Goal: Task Accomplishment & Management: Manage account settings

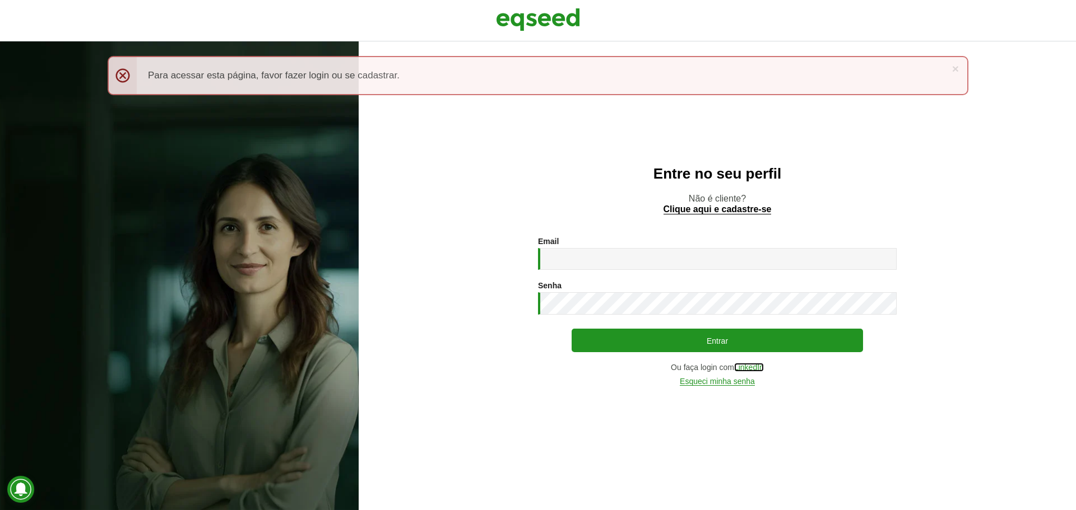
click at [748, 365] on link "LinkedIn" at bounding box center [749, 368] width 30 height 8
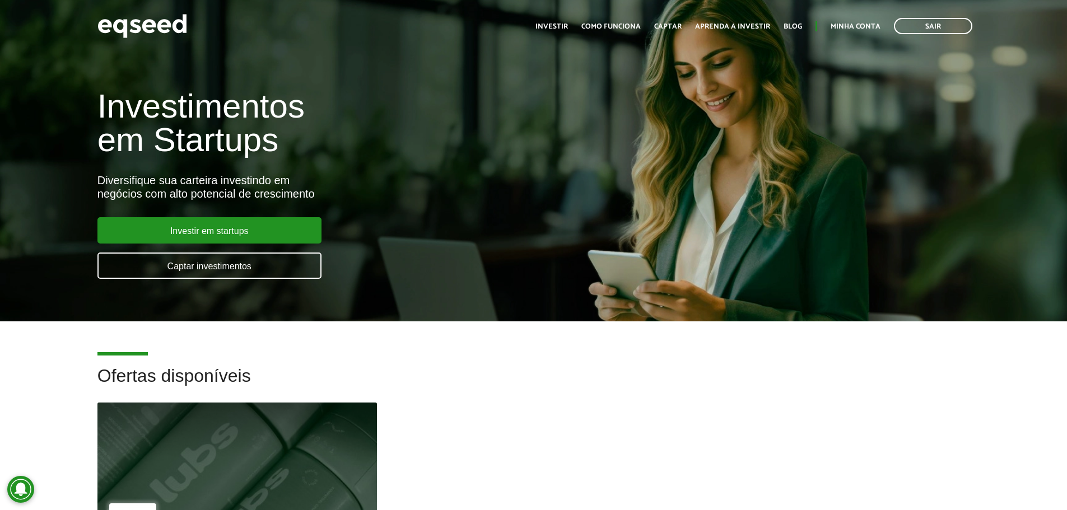
click at [864, 26] on link "Minha conta" at bounding box center [856, 26] width 50 height 7
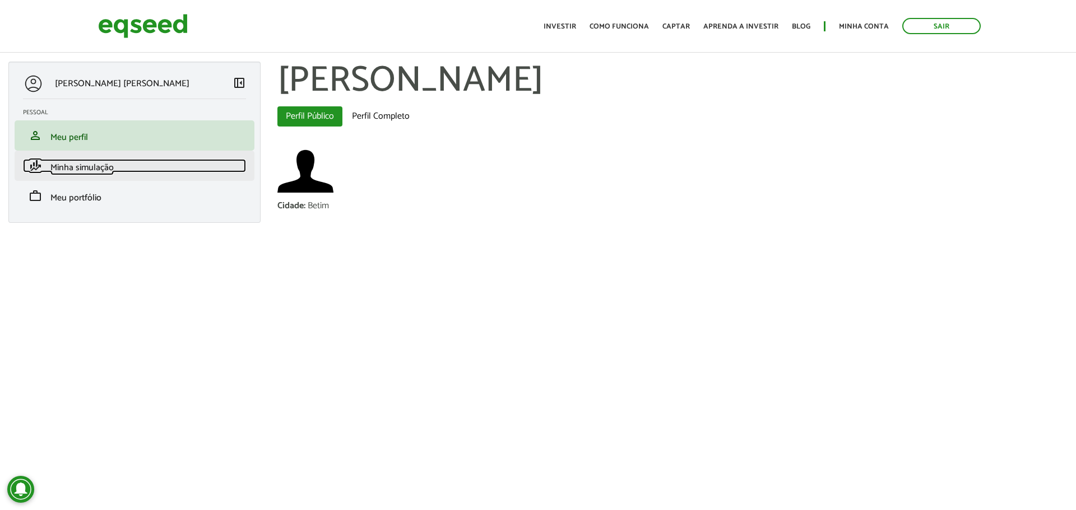
click at [120, 170] on link "finance_mode Minha simulação" at bounding box center [134, 165] width 223 height 13
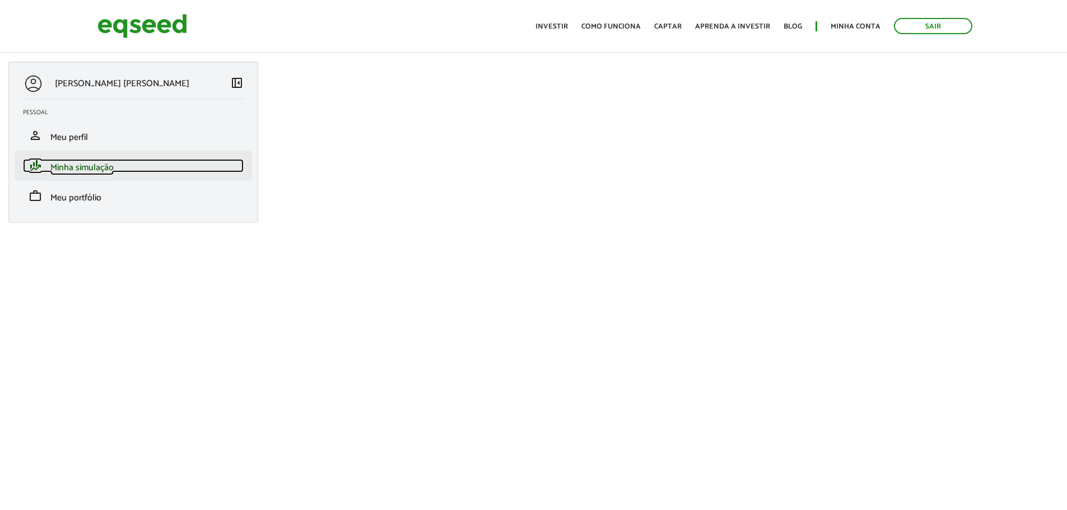
click at [87, 169] on span "Minha simulação" at bounding box center [81, 167] width 63 height 15
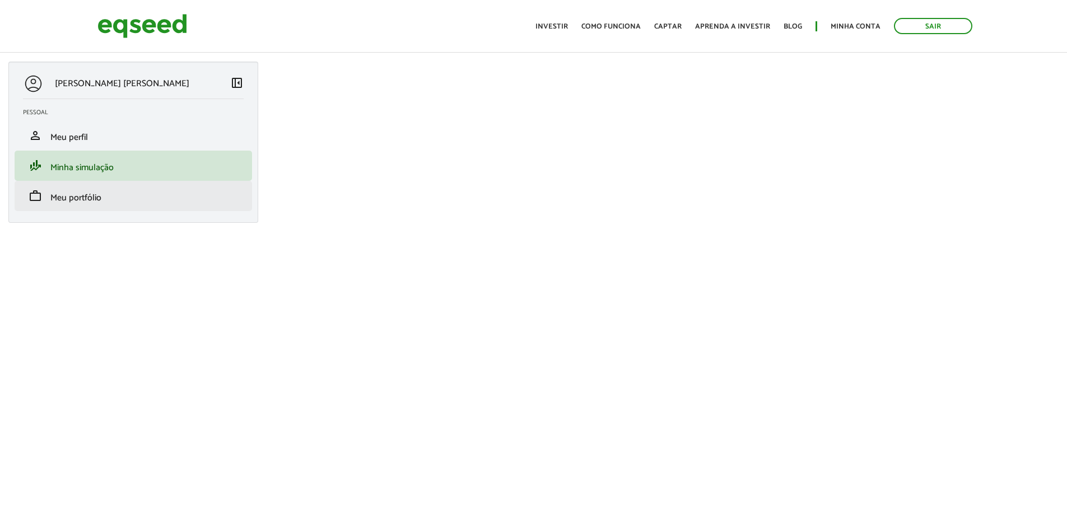
click at [114, 207] on li "work Meu portfólio" at bounding box center [134, 196] width 238 height 30
click at [85, 201] on span "Meu portfólio" at bounding box center [75, 197] width 51 height 15
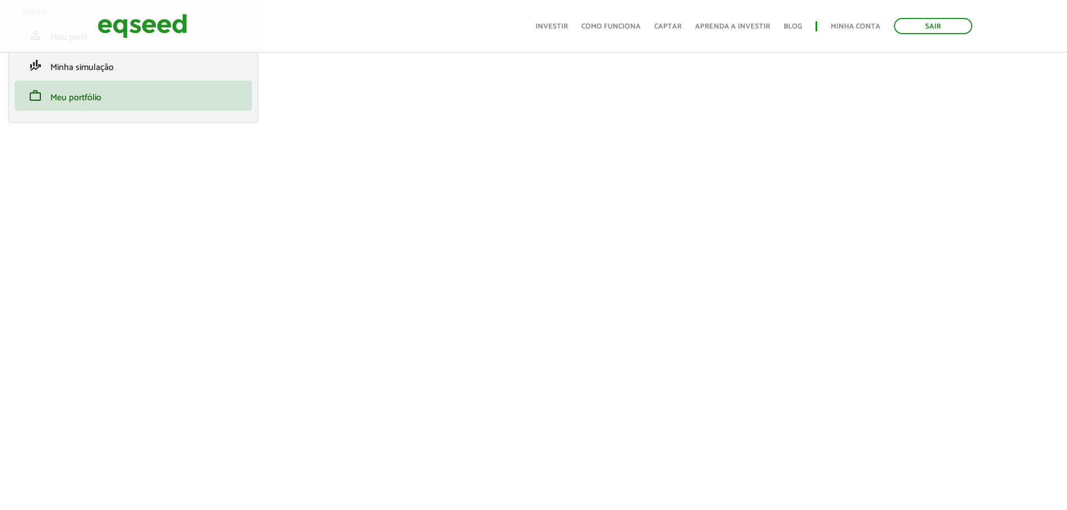
scroll to position [224, 0]
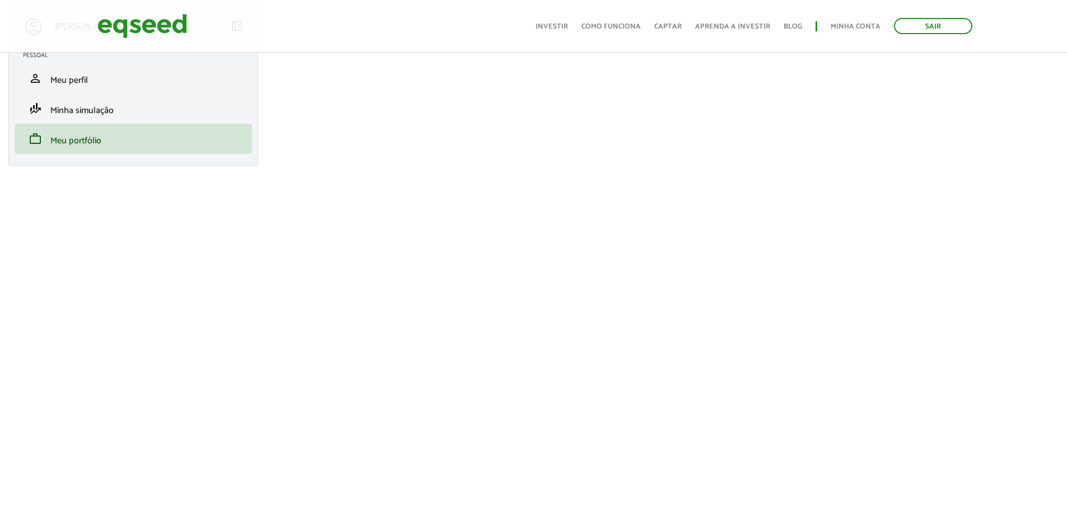
scroll to position [112, 0]
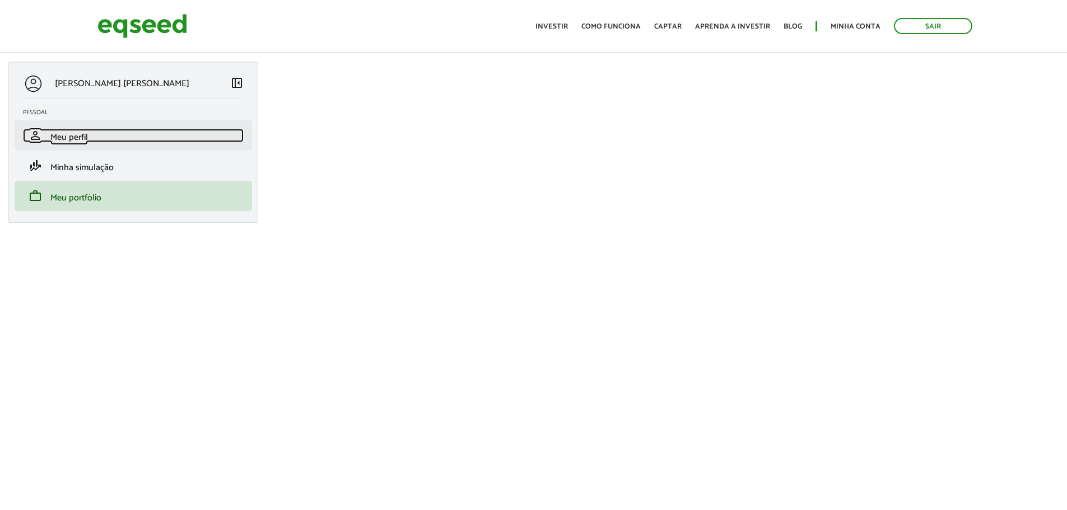
click at [83, 141] on span "Meu perfil" at bounding box center [69, 137] width 38 height 15
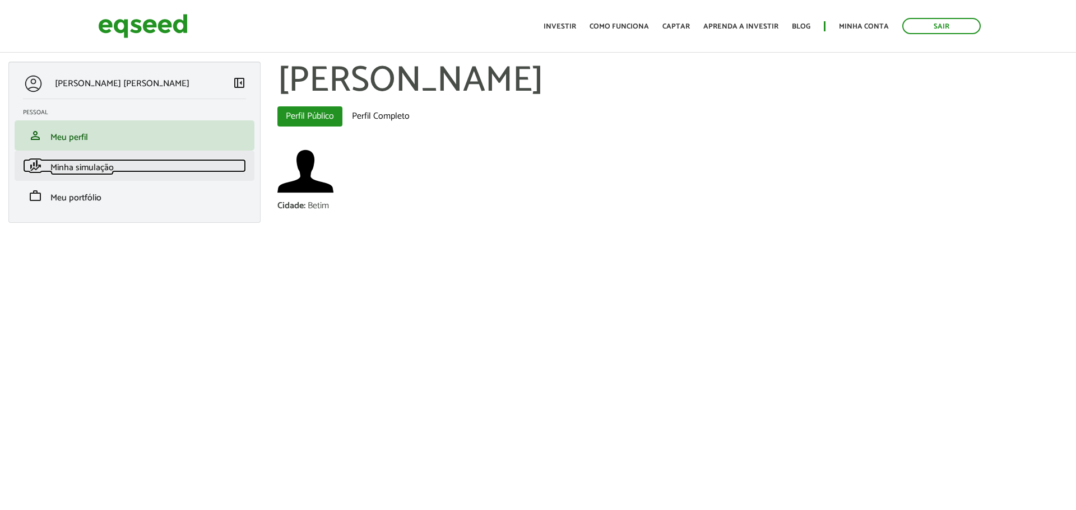
click at [52, 167] on span "Minha simulação" at bounding box center [81, 167] width 63 height 15
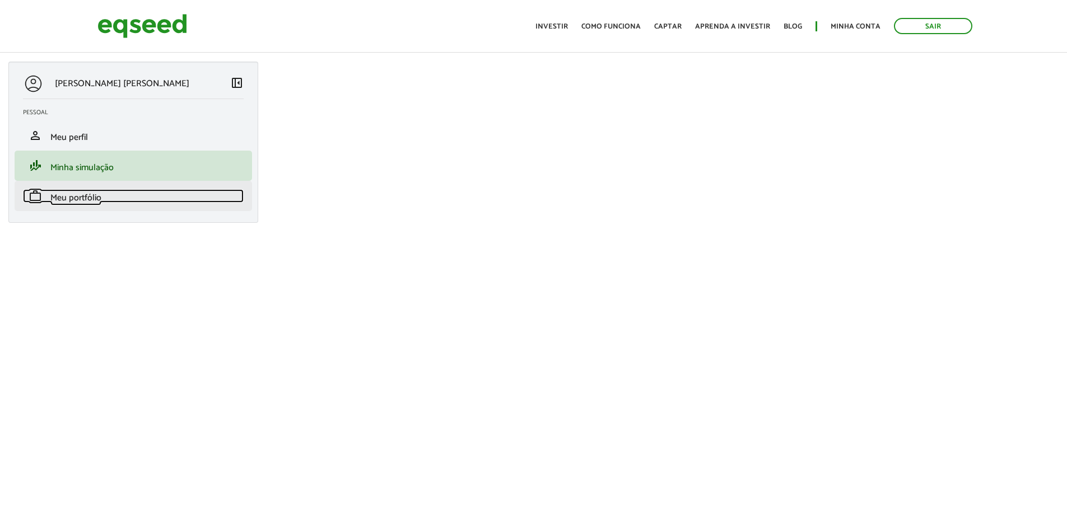
drag, startPoint x: 0, startPoint y: 0, endPoint x: 73, endPoint y: 192, distance: 205.7
click at [73, 192] on span "Meu portfólio" at bounding box center [75, 197] width 51 height 15
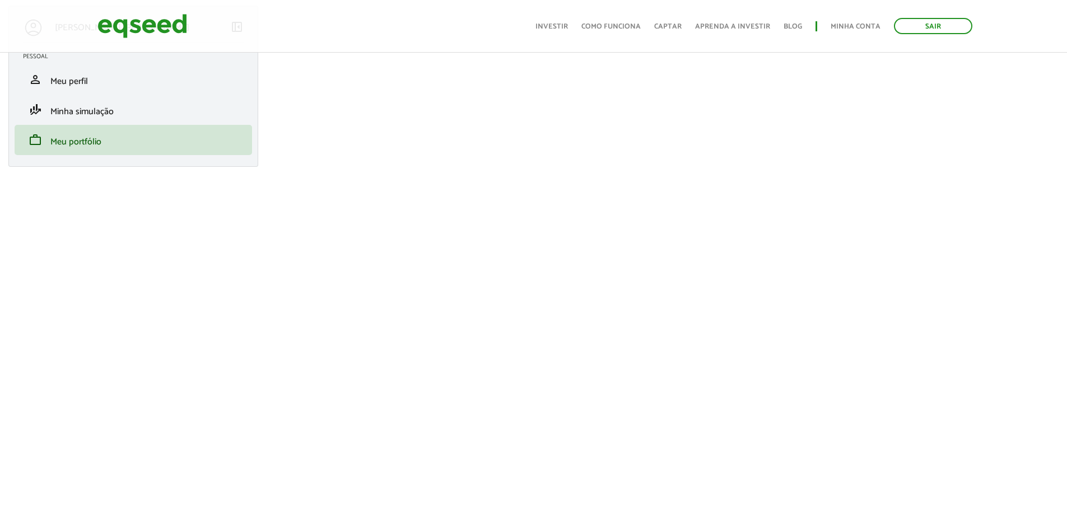
scroll to position [168, 0]
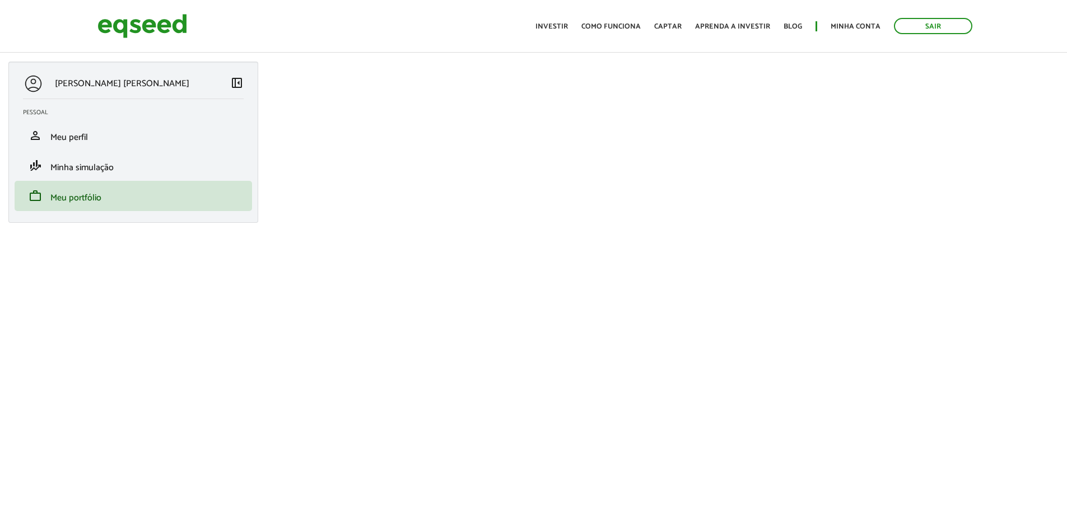
scroll to position [56, 0]
click at [76, 88] on p "[PERSON_NAME] [PERSON_NAME]" at bounding box center [122, 83] width 134 height 11
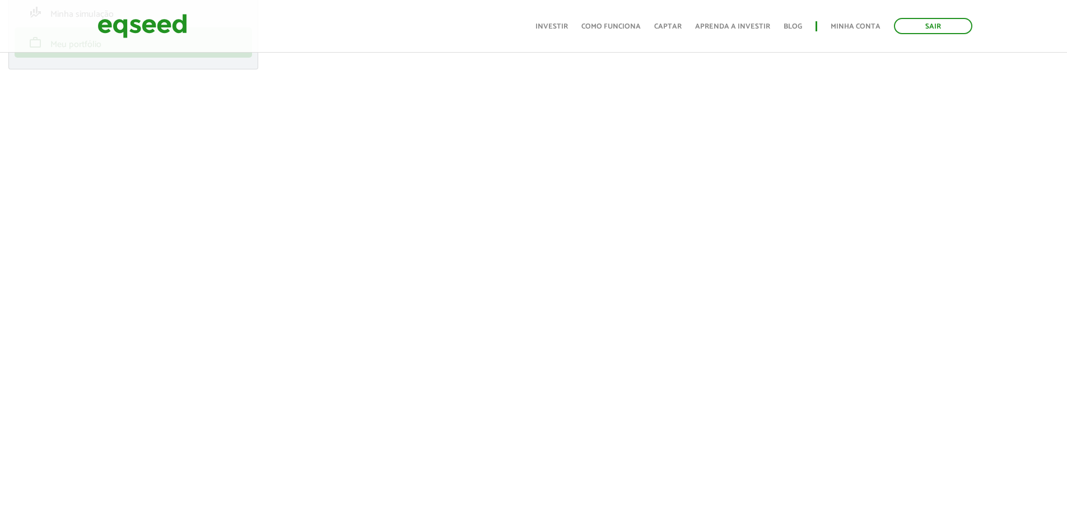
scroll to position [168, 0]
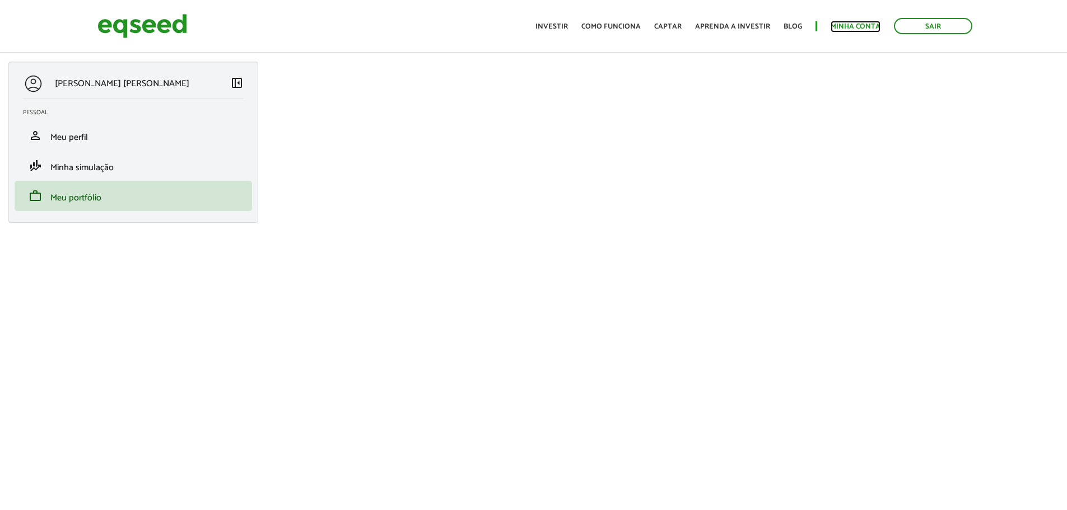
click at [859, 30] on link "Minha conta" at bounding box center [856, 26] width 50 height 7
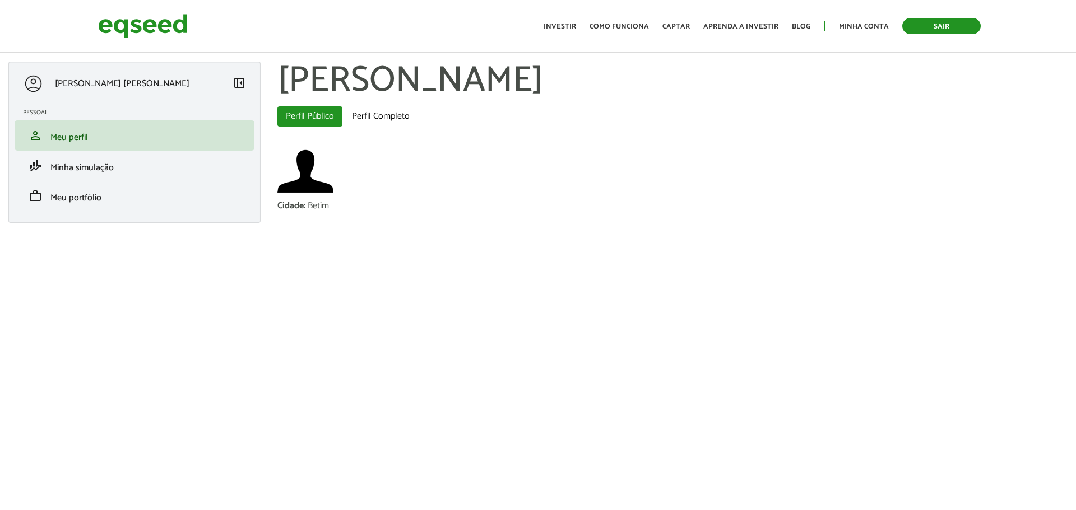
click at [927, 26] on link "Sair" at bounding box center [941, 26] width 78 height 16
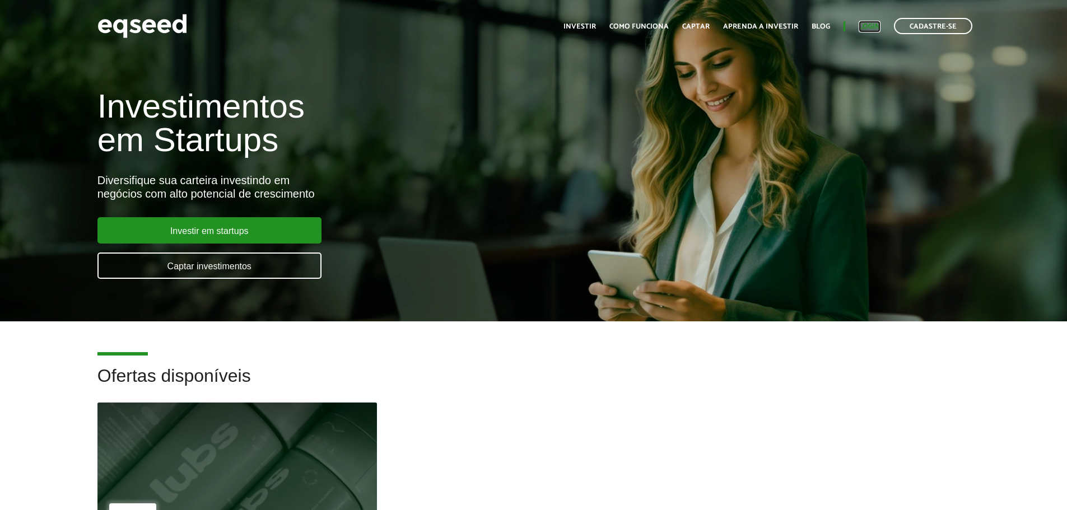
click at [860, 26] on link "Login" at bounding box center [870, 26] width 22 height 7
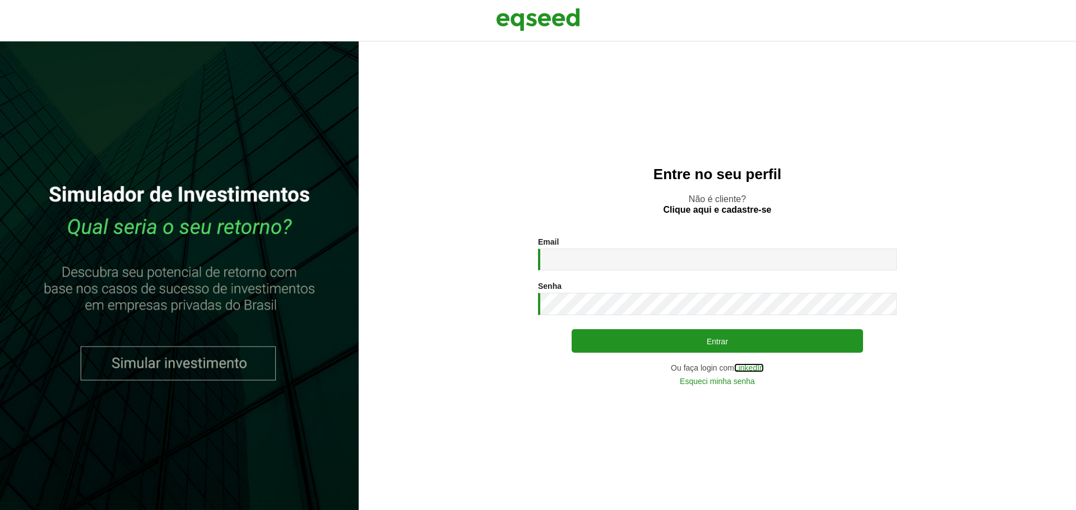
click at [745, 367] on link "LinkedIn" at bounding box center [749, 368] width 30 height 8
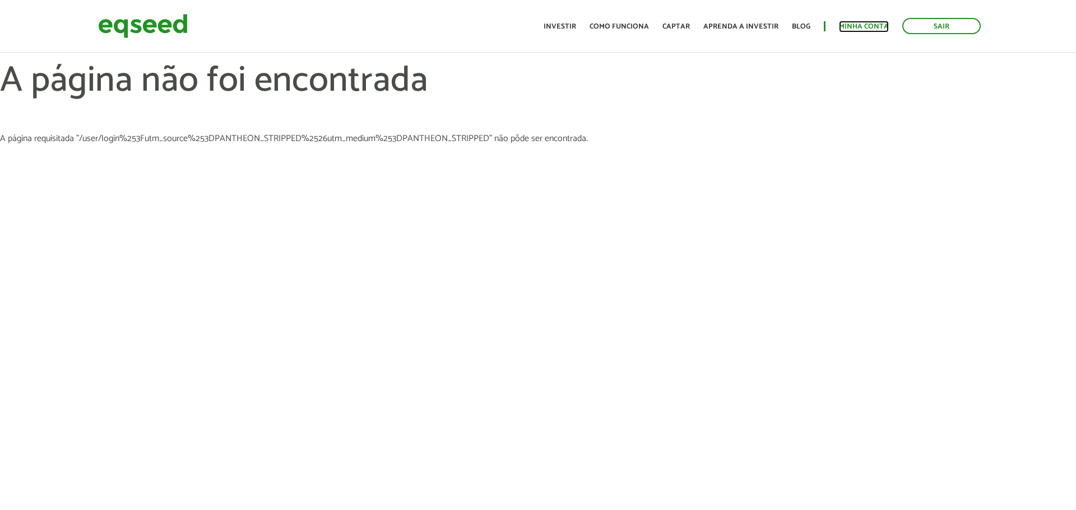
click at [842, 24] on link "Minha conta" at bounding box center [864, 26] width 50 height 7
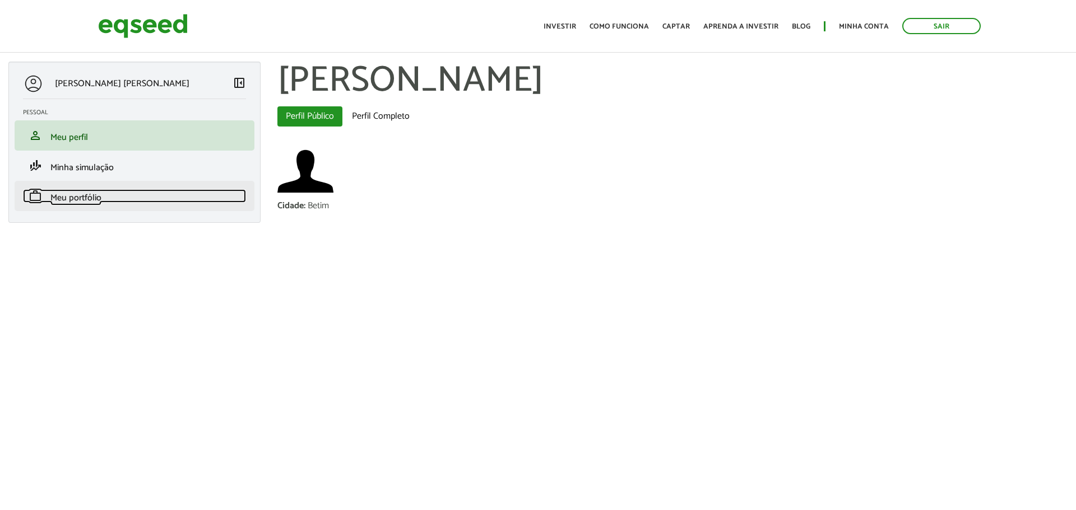
click at [83, 204] on span "Meu portfólio" at bounding box center [75, 197] width 51 height 15
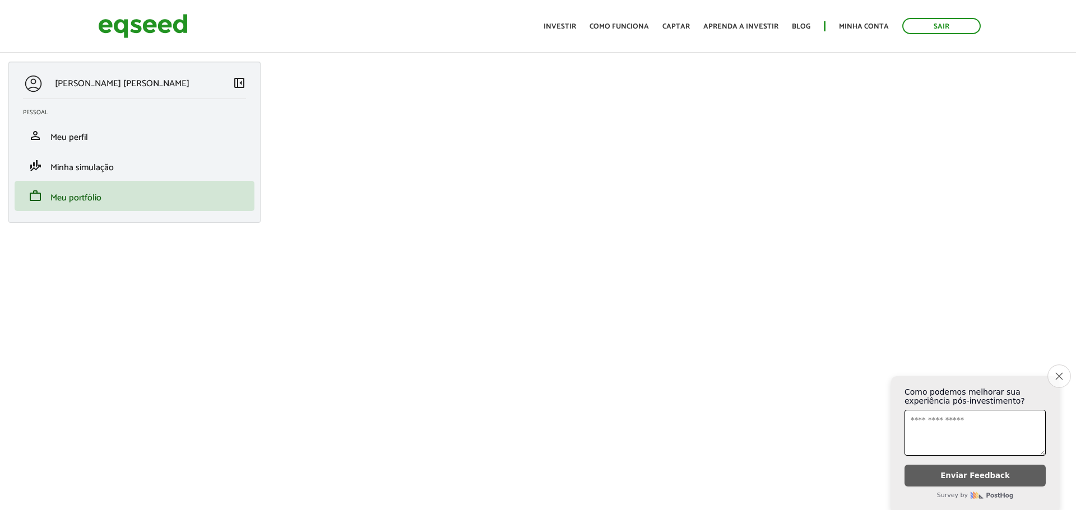
click at [1066, 372] on button "Close survey" at bounding box center [1059, 377] width 24 height 24
